Goal: Task Accomplishment & Management: Manage account settings

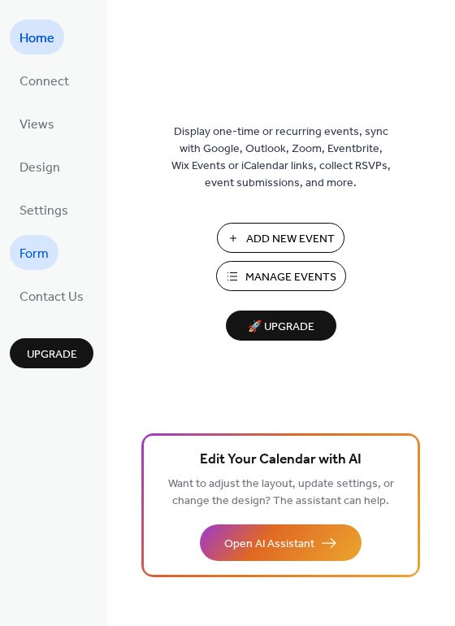
click at [38, 244] on span "Form" at bounding box center [34, 253] width 29 height 25
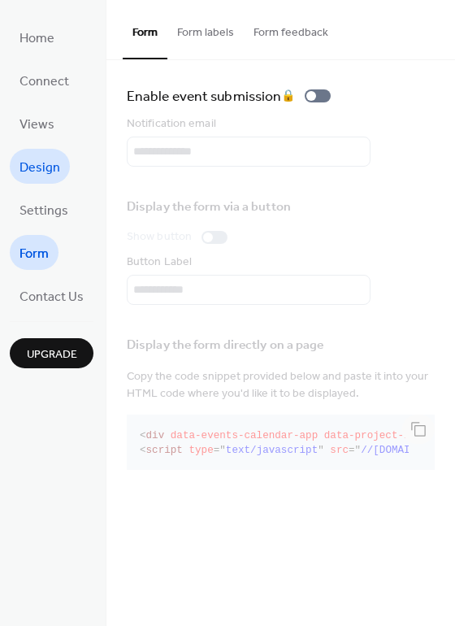
click at [33, 173] on span "Design" at bounding box center [40, 167] width 41 height 25
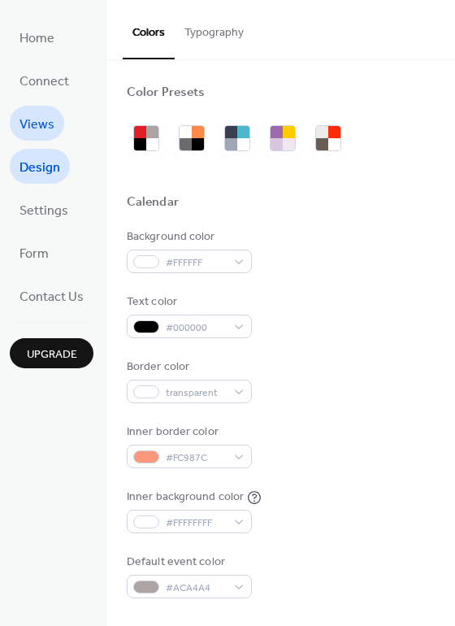
click at [39, 118] on span "Views" at bounding box center [37, 124] width 35 height 25
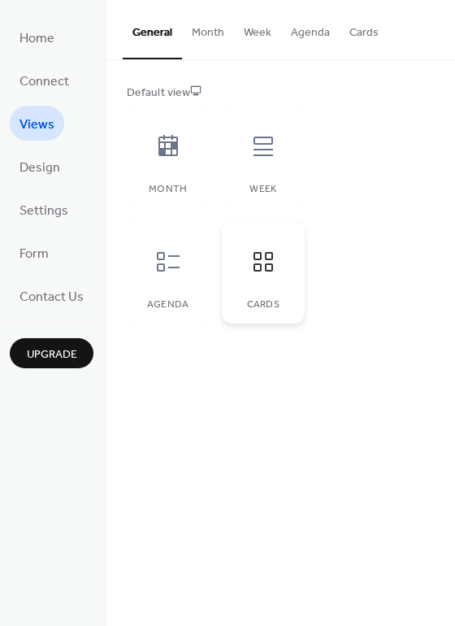
click at [258, 262] on icon at bounding box center [263, 262] width 26 height 26
click at [360, 29] on button "Cards" at bounding box center [364, 29] width 49 height 58
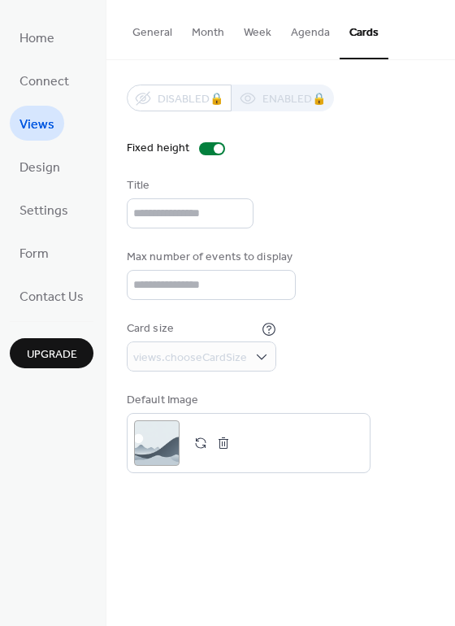
click at [313, 28] on button "Agenda" at bounding box center [310, 29] width 59 height 58
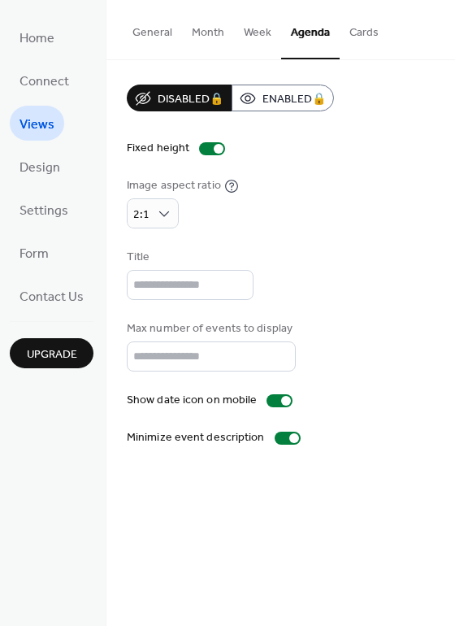
click at [260, 28] on button "Week" at bounding box center [257, 29] width 47 height 58
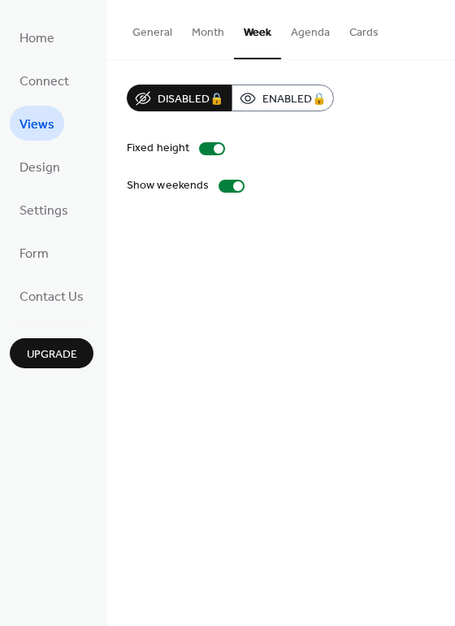
click at [201, 28] on button "Month" at bounding box center [208, 29] width 52 height 58
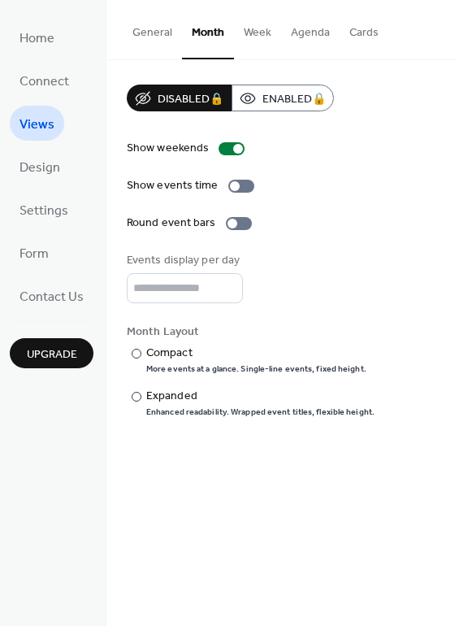
click at [147, 24] on button "General" at bounding box center [152, 29] width 59 height 58
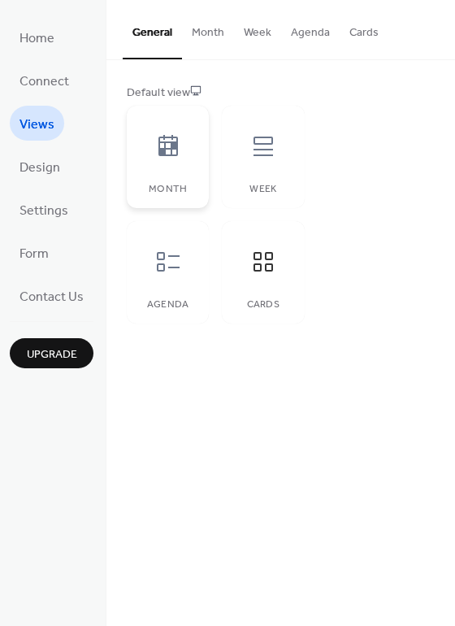
click at [177, 167] on div at bounding box center [168, 146] width 49 height 49
click at [265, 269] on icon at bounding box center [264, 262] width 20 height 20
click at [53, 348] on span "Upgrade" at bounding box center [52, 354] width 50 height 17
click at [168, 142] on icon at bounding box center [168, 146] width 26 height 26
click at [158, 271] on icon at bounding box center [168, 262] width 26 height 26
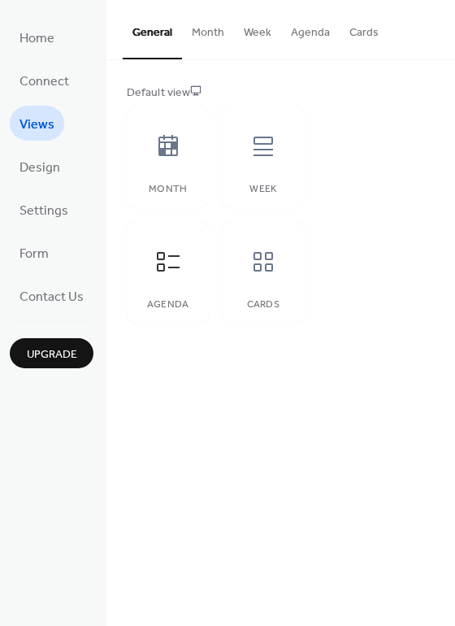
click at [59, 346] on span "Upgrade" at bounding box center [52, 354] width 50 height 17
click at [264, 153] on icon at bounding box center [263, 146] width 26 height 26
click at [264, 152] on icon at bounding box center [263, 146] width 26 height 26
click at [58, 347] on span "Upgrade" at bounding box center [52, 354] width 50 height 17
click at [171, 267] on icon at bounding box center [168, 262] width 23 height 20
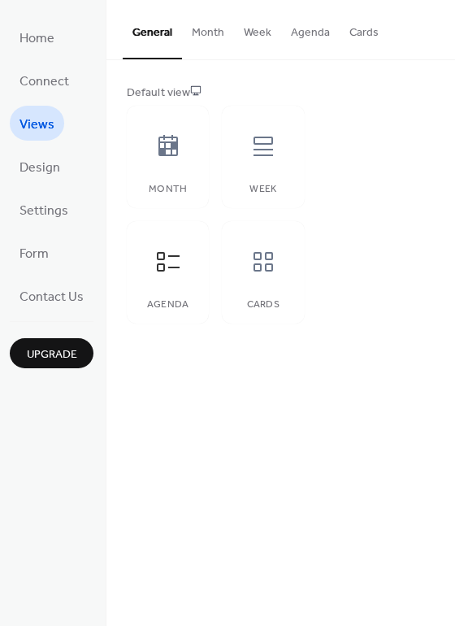
click at [46, 347] on span "Upgrade" at bounding box center [52, 354] width 50 height 17
click at [33, 339] on div "Upgrade" at bounding box center [52, 344] width 84 height 47
click at [42, 349] on span "Upgrade" at bounding box center [52, 354] width 50 height 17
click at [33, 247] on span "Form" at bounding box center [34, 253] width 29 height 25
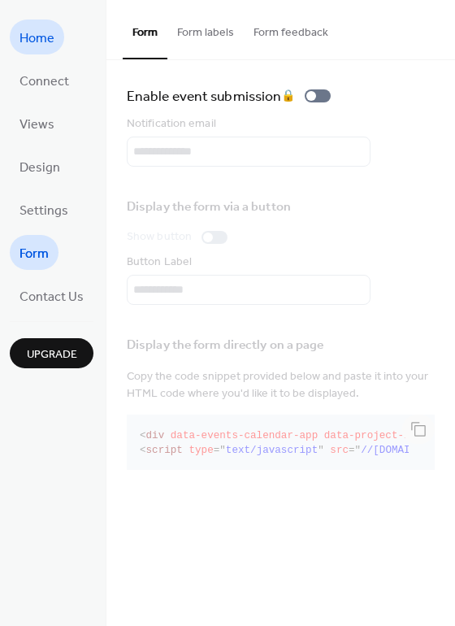
click at [33, 26] on span "Home" at bounding box center [37, 38] width 35 height 25
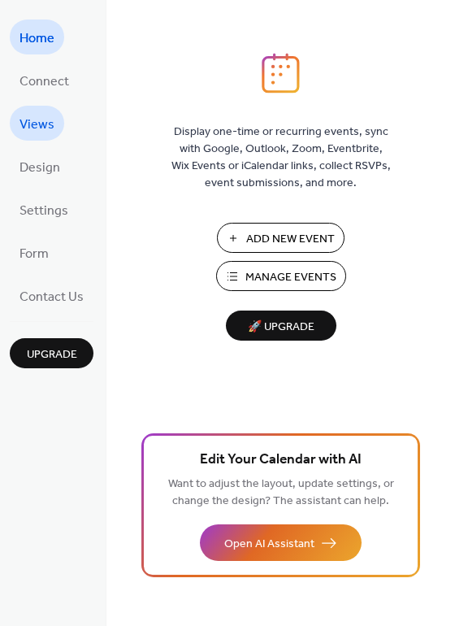
click at [42, 114] on span "Views" at bounding box center [37, 124] width 35 height 25
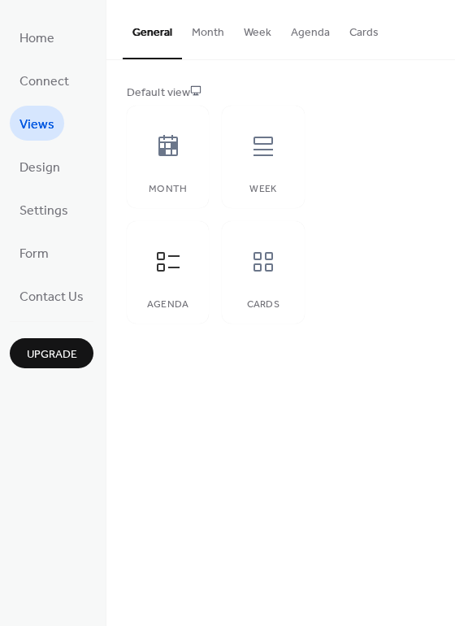
click at [207, 28] on button "Month" at bounding box center [208, 29] width 52 height 58
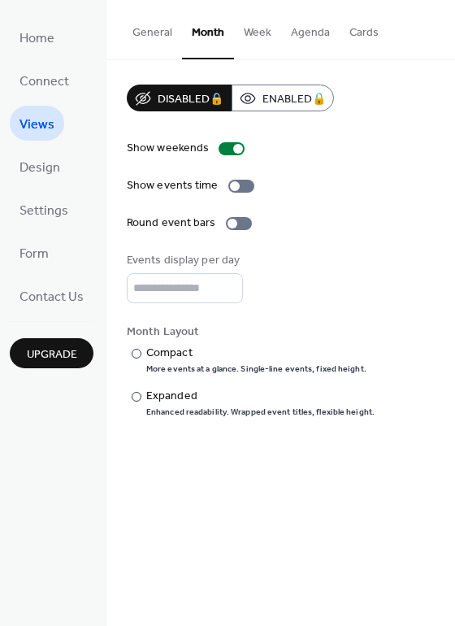
click at [62, 349] on span "Upgrade" at bounding box center [52, 354] width 50 height 17
click at [256, 29] on button "Week" at bounding box center [257, 29] width 47 height 58
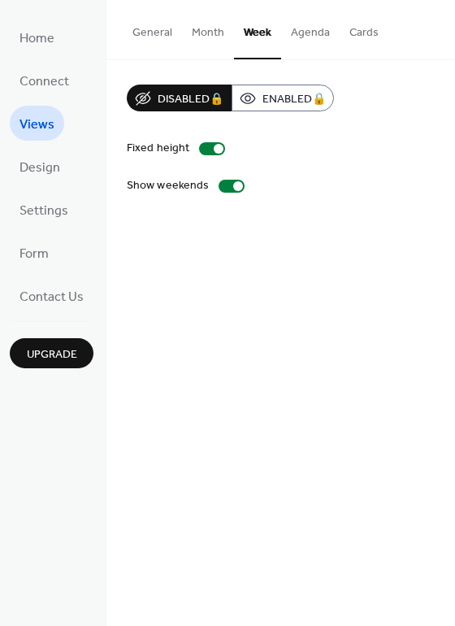
click at [298, 28] on button "Agenda" at bounding box center [310, 29] width 59 height 58
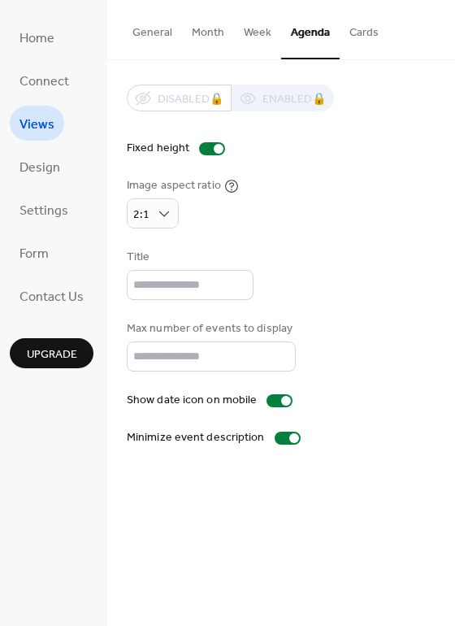
click at [371, 28] on button "Cards" at bounding box center [364, 29] width 49 height 58
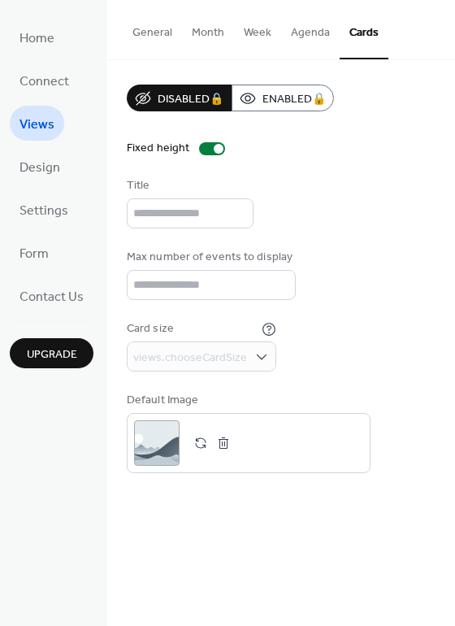
click at [318, 31] on button "Agenda" at bounding box center [310, 29] width 59 height 58
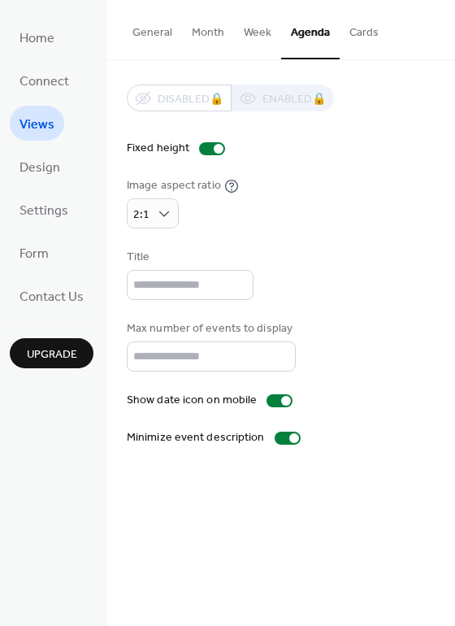
click at [248, 31] on button "Week" at bounding box center [257, 29] width 47 height 58
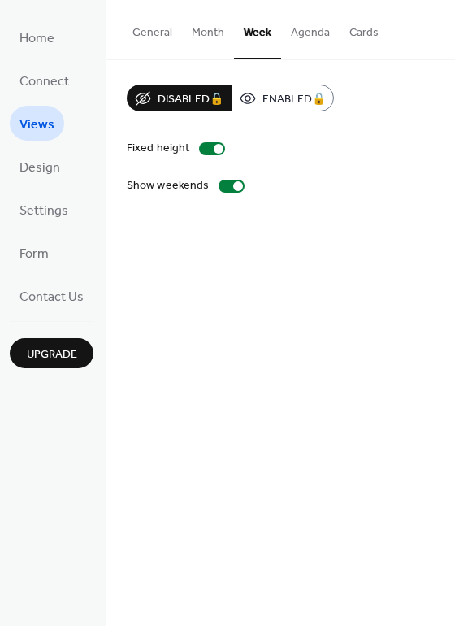
click at [205, 32] on button "Month" at bounding box center [208, 29] width 52 height 58
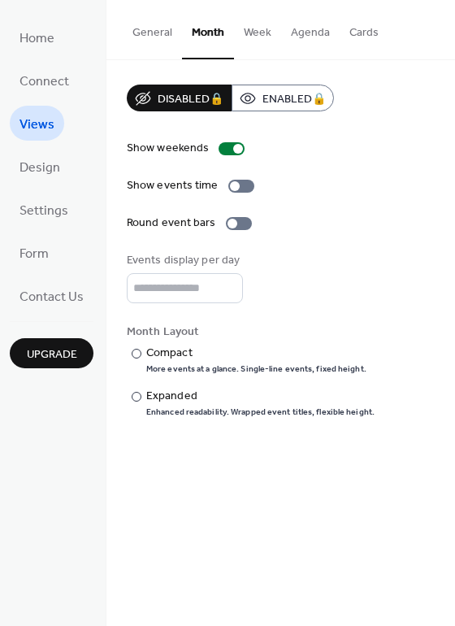
click at [150, 34] on button "General" at bounding box center [152, 29] width 59 height 58
